Goal: Transaction & Acquisition: Purchase product/service

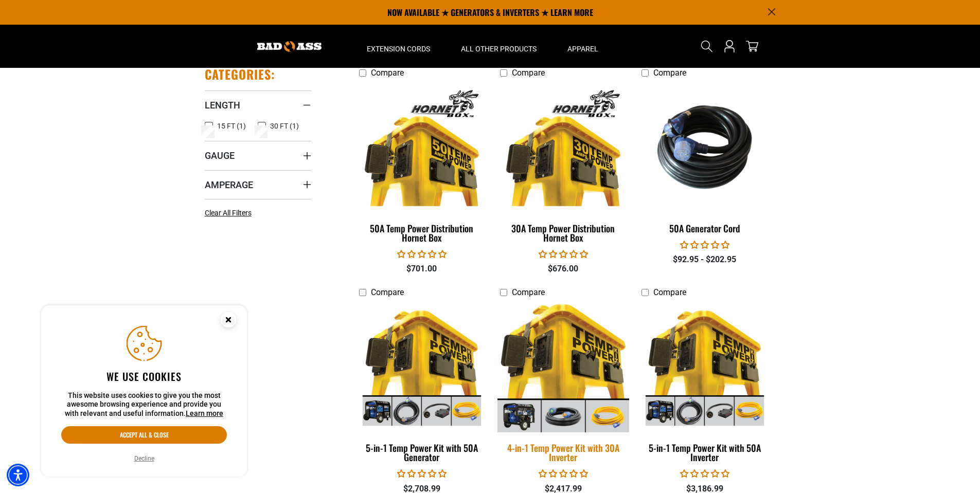
scroll to position [103, 0]
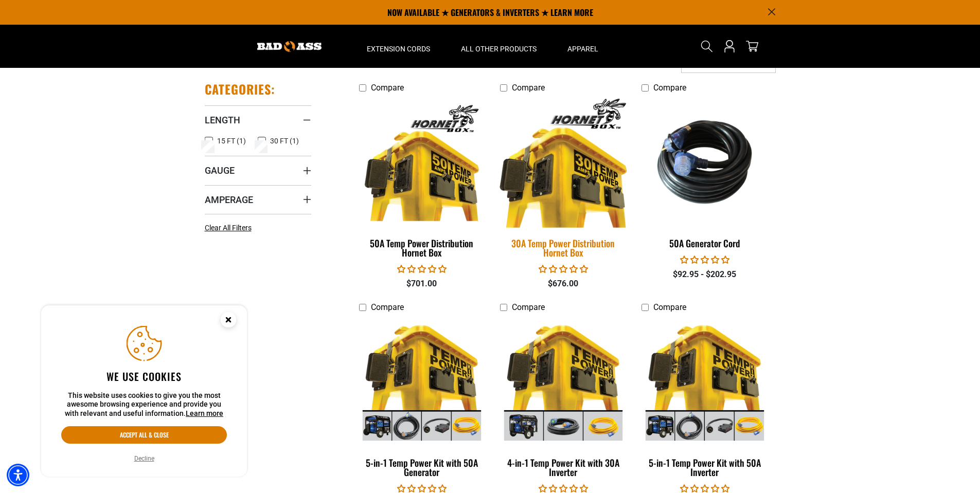
click at [558, 185] on img at bounding box center [563, 162] width 144 height 132
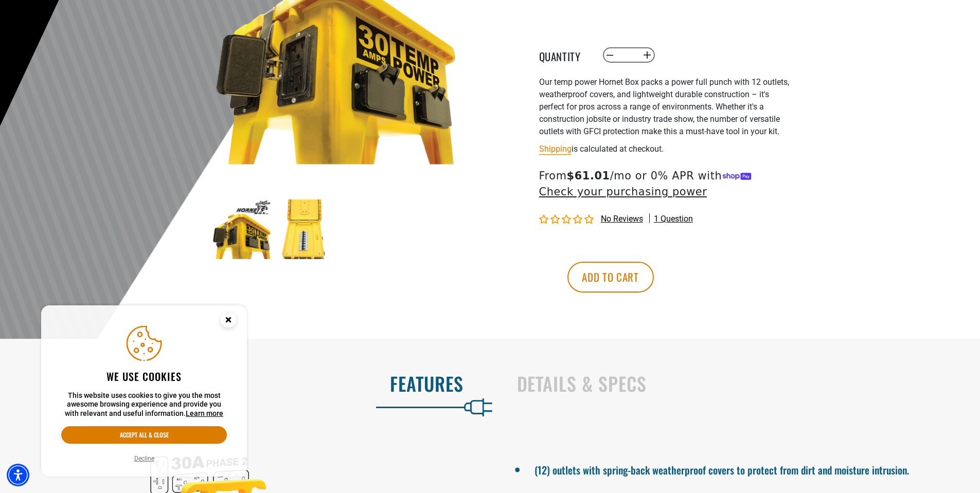
scroll to position [206, 0]
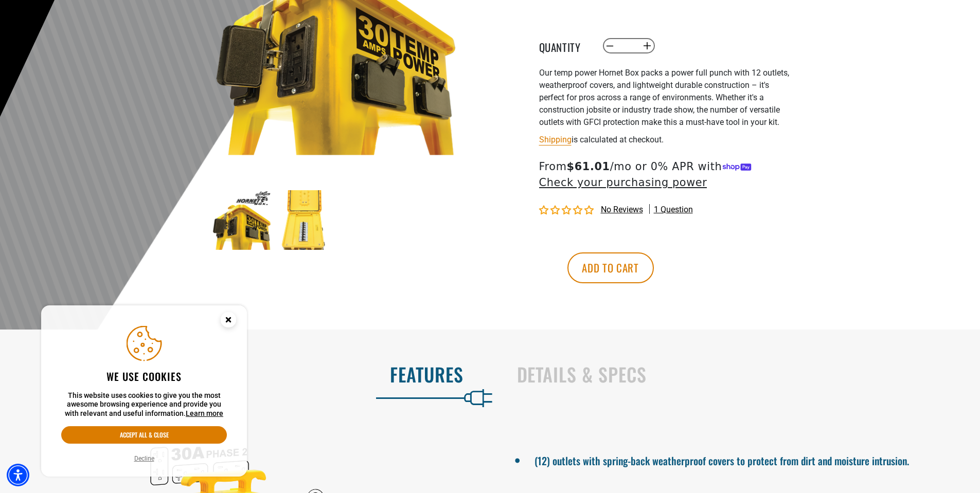
click at [232, 235] on img at bounding box center [242, 220] width 60 height 60
click at [297, 224] on img at bounding box center [304, 220] width 60 height 60
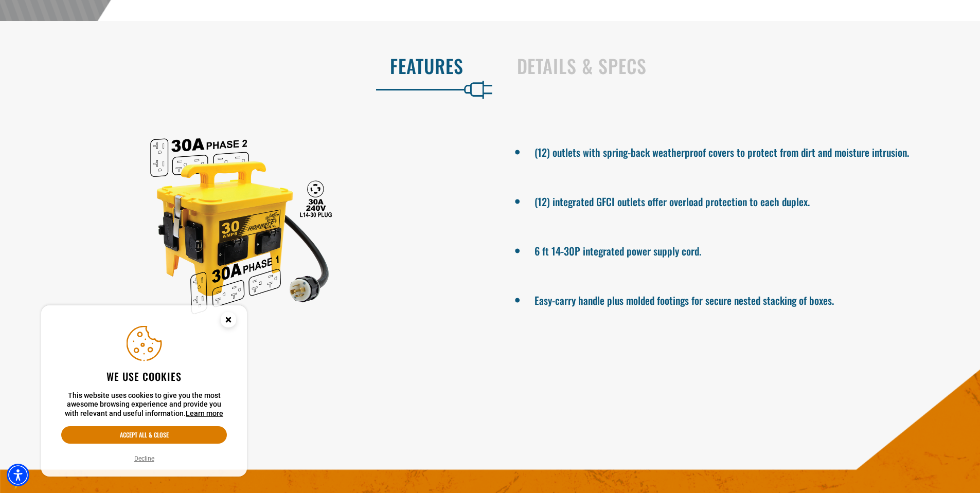
scroll to position [566, 0]
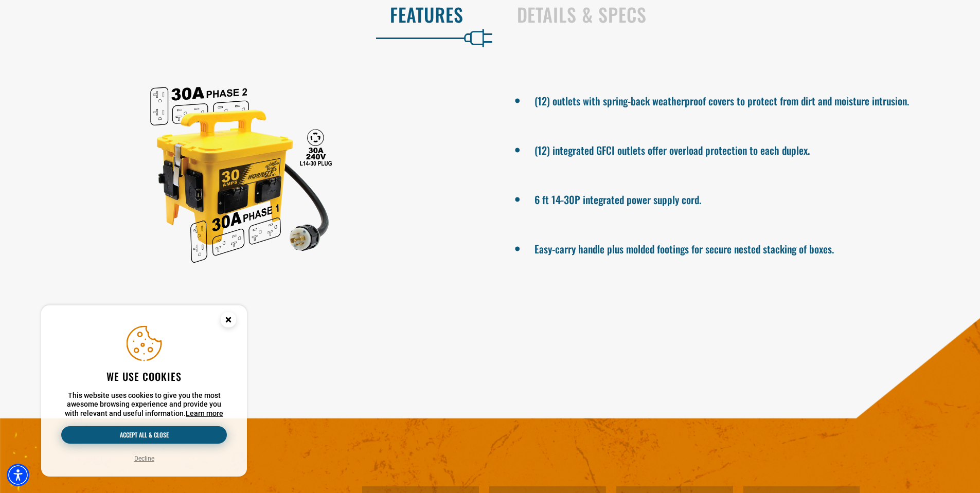
click at [158, 438] on button "Accept all & close" at bounding box center [144, 434] width 166 height 17
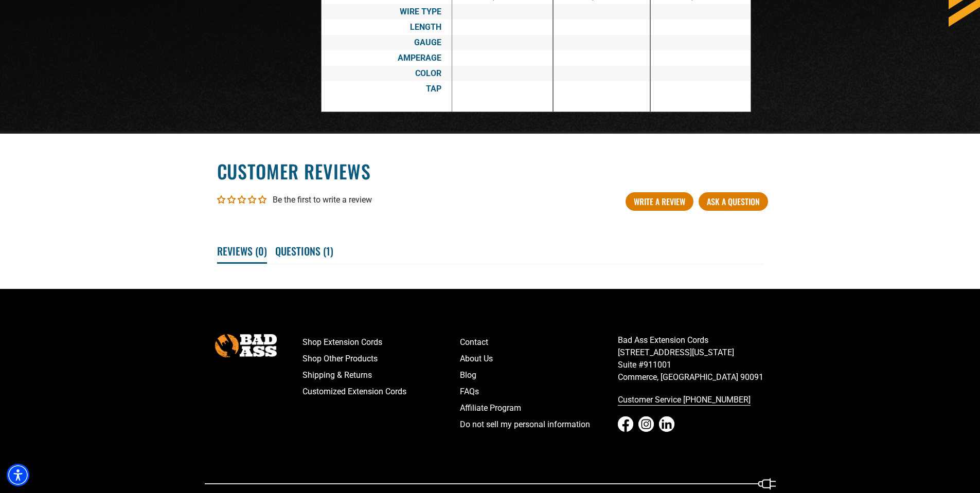
scroll to position [1838, 0]
